Goal: Information Seeking & Learning: Learn about a topic

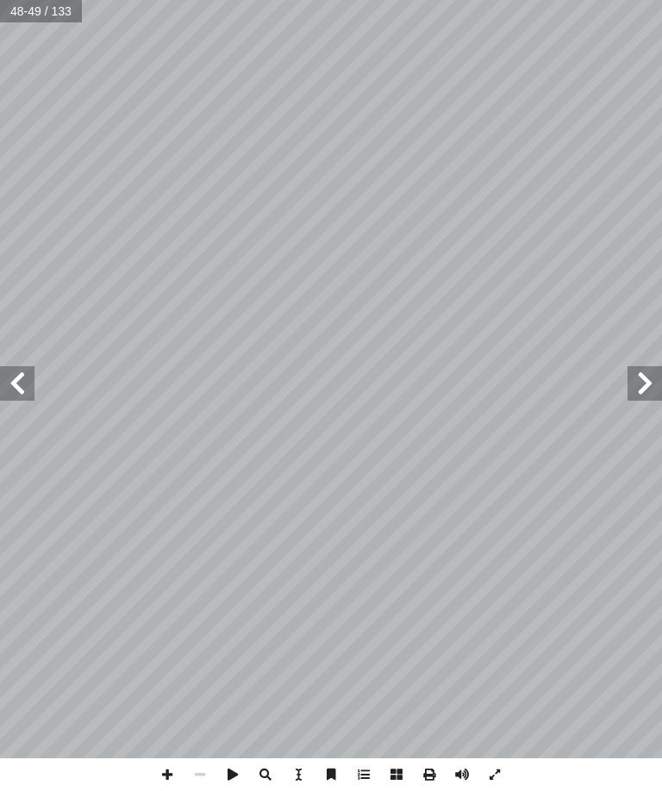
click at [62, 14] on input "text" at bounding box center [41, 11] width 83 height 22
type input "*"
click at [47, 16] on input "text" at bounding box center [41, 11] width 83 height 22
type input "*"
